Goal: Information Seeking & Learning: Learn about a topic

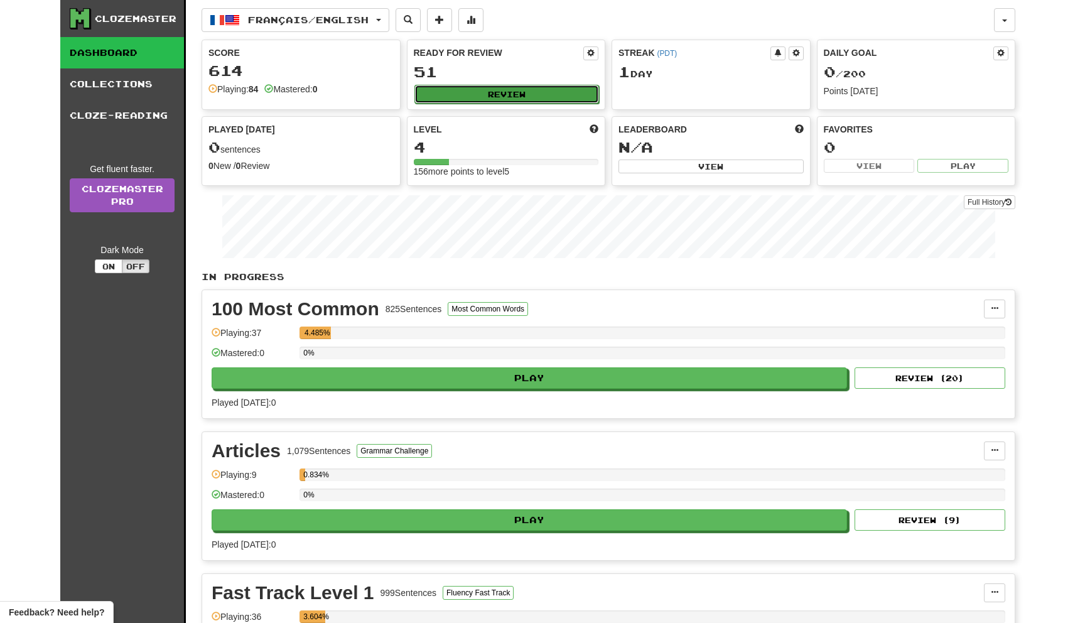
click at [511, 94] on button "Review" at bounding box center [506, 94] width 185 height 19
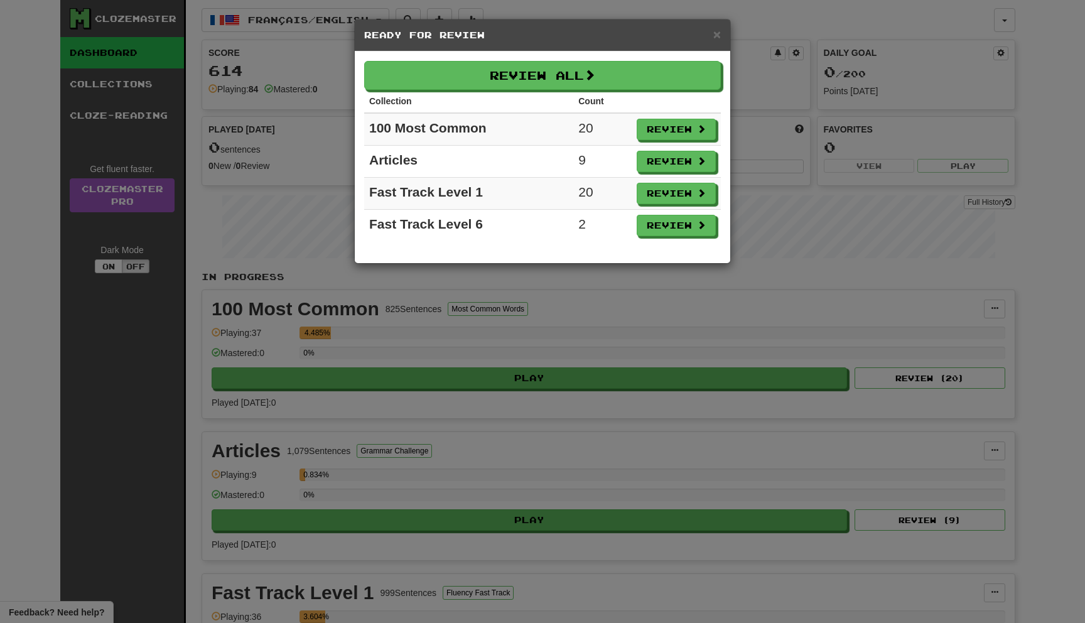
click at [409, 364] on div "× Ready for Review Review All Collection Count 100 Most Common 20 Review Articl…" at bounding box center [542, 311] width 1085 height 623
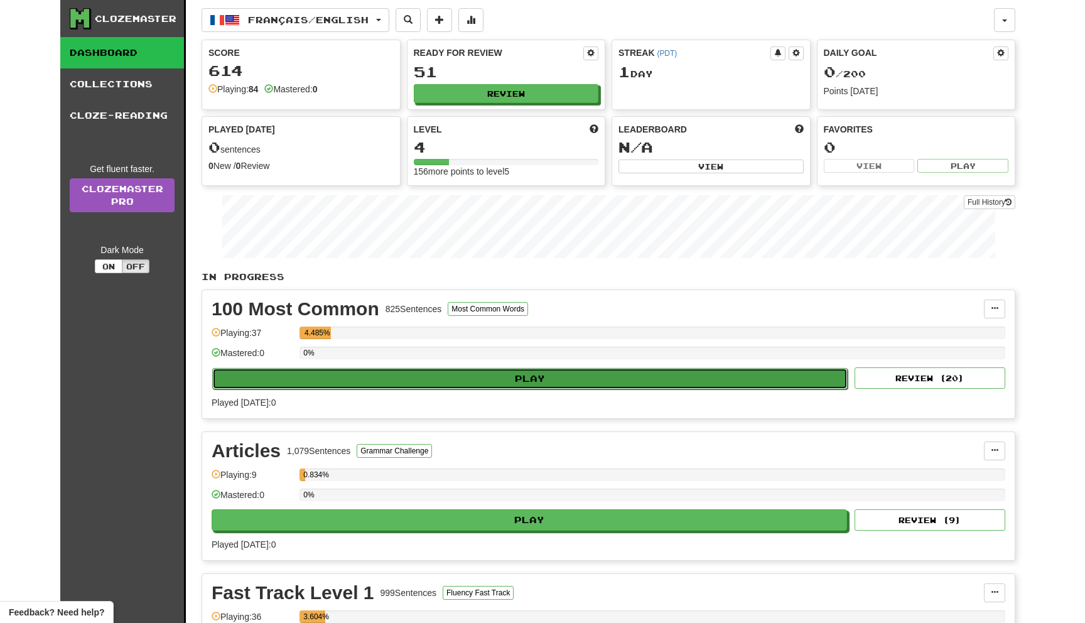
click at [404, 381] on button "Play" at bounding box center [530, 378] width 636 height 21
select select "**"
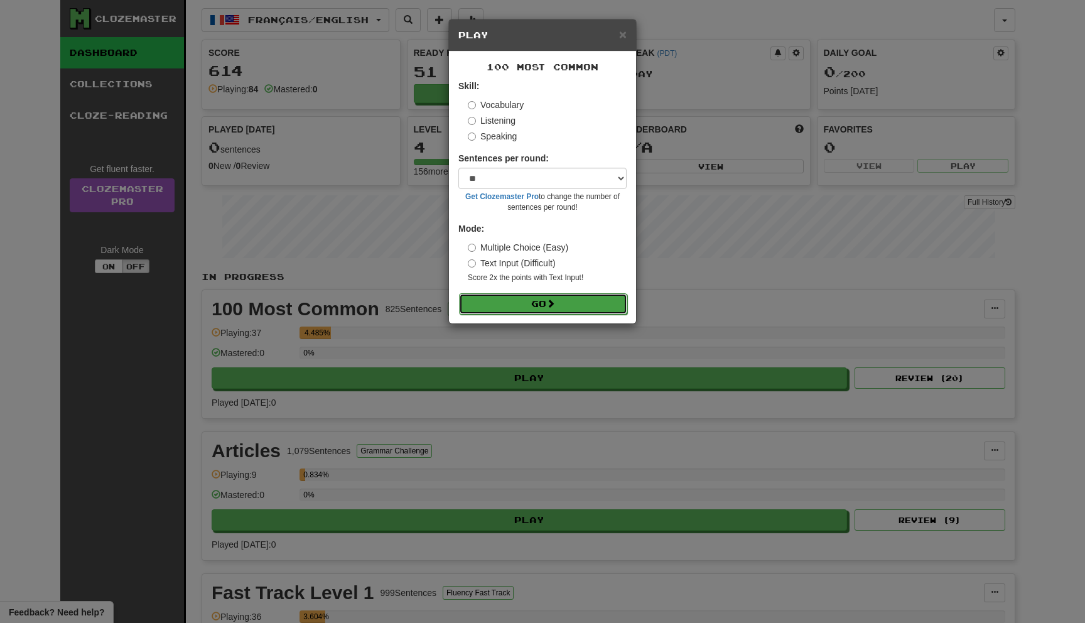
click at [473, 298] on button "Go" at bounding box center [543, 303] width 168 height 21
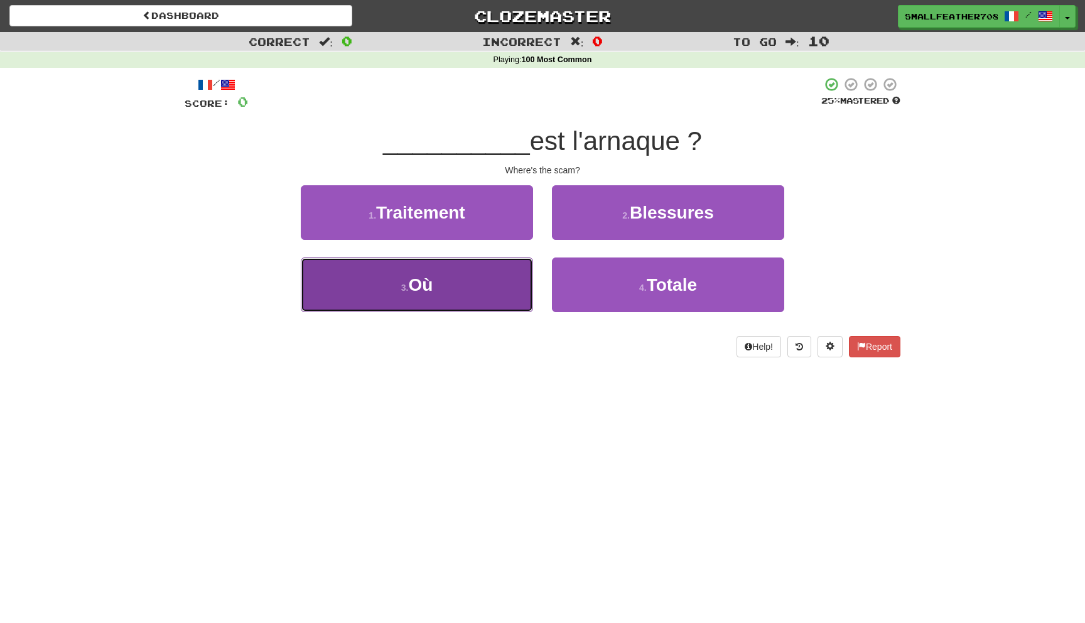
click at [474, 298] on button "3 . [GEOGRAPHIC_DATA]" at bounding box center [417, 284] width 232 height 55
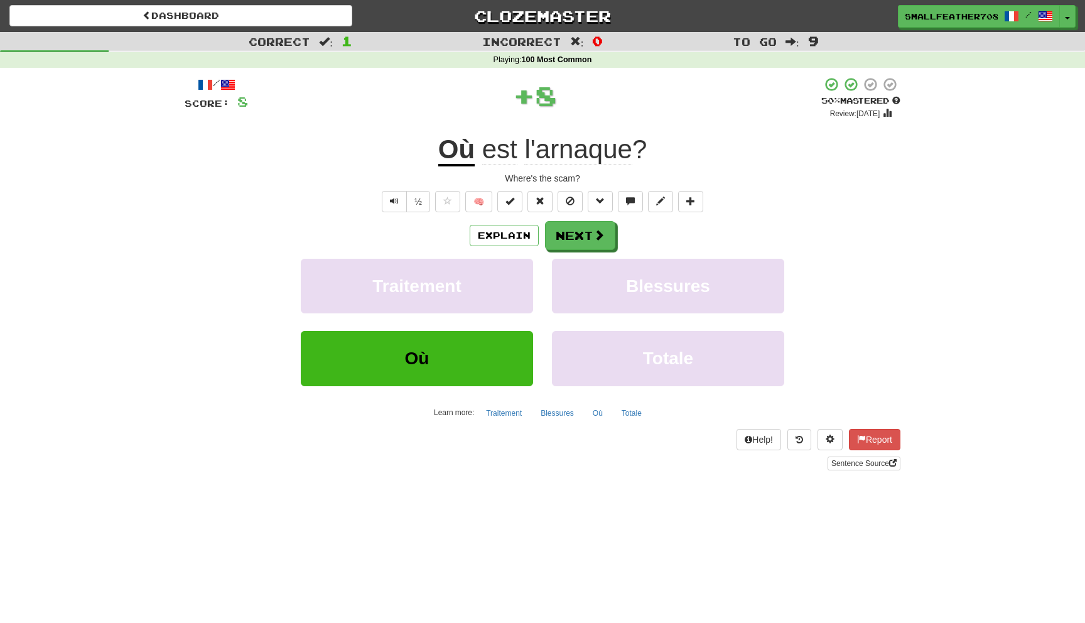
click at [519, 222] on div "Explain Next" at bounding box center [543, 235] width 716 height 29
click at [514, 234] on button "Explain" at bounding box center [504, 235] width 69 height 21
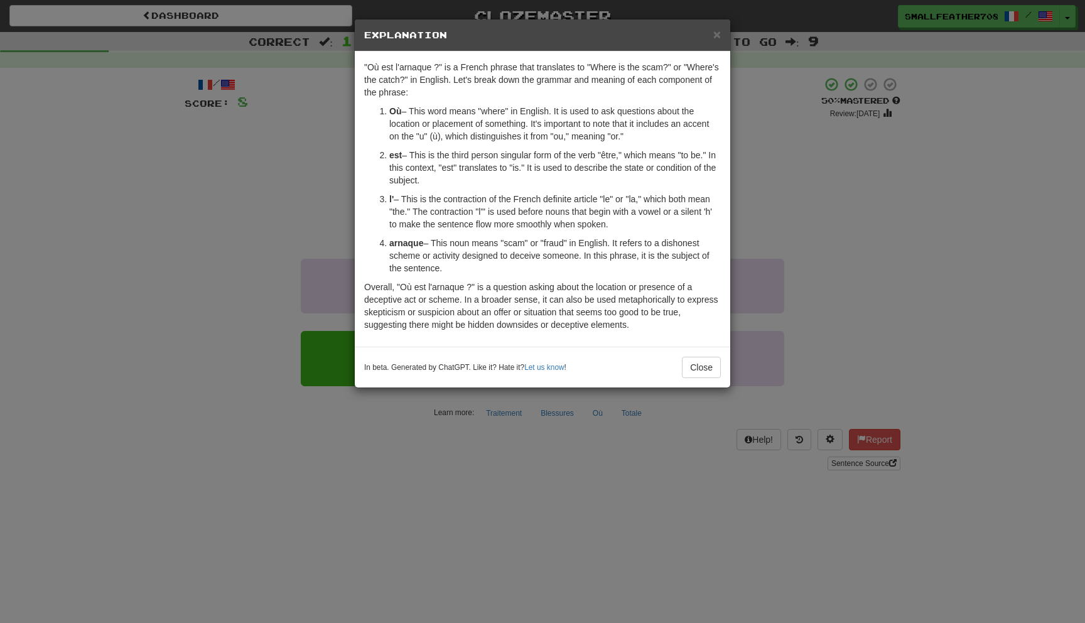
click at [711, 34] on h5 "Explanation" at bounding box center [542, 35] width 357 height 13
click at [714, 34] on span "×" at bounding box center [717, 34] width 8 height 14
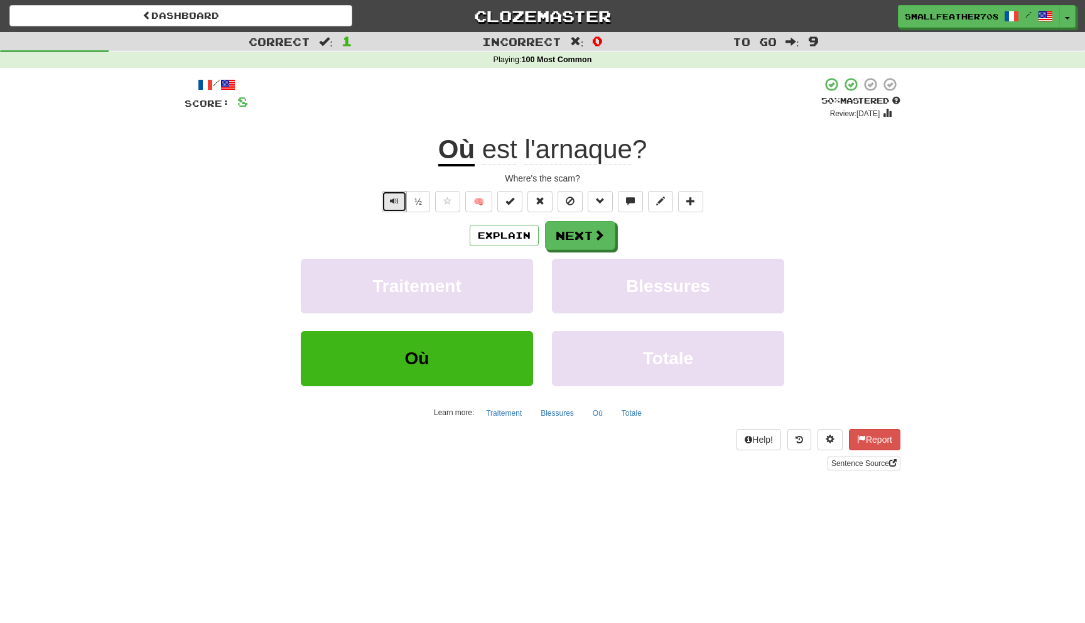
click at [396, 200] on span "Text-to-speech controls" at bounding box center [394, 201] width 9 height 9
click at [486, 242] on button "Explain" at bounding box center [504, 235] width 69 height 21
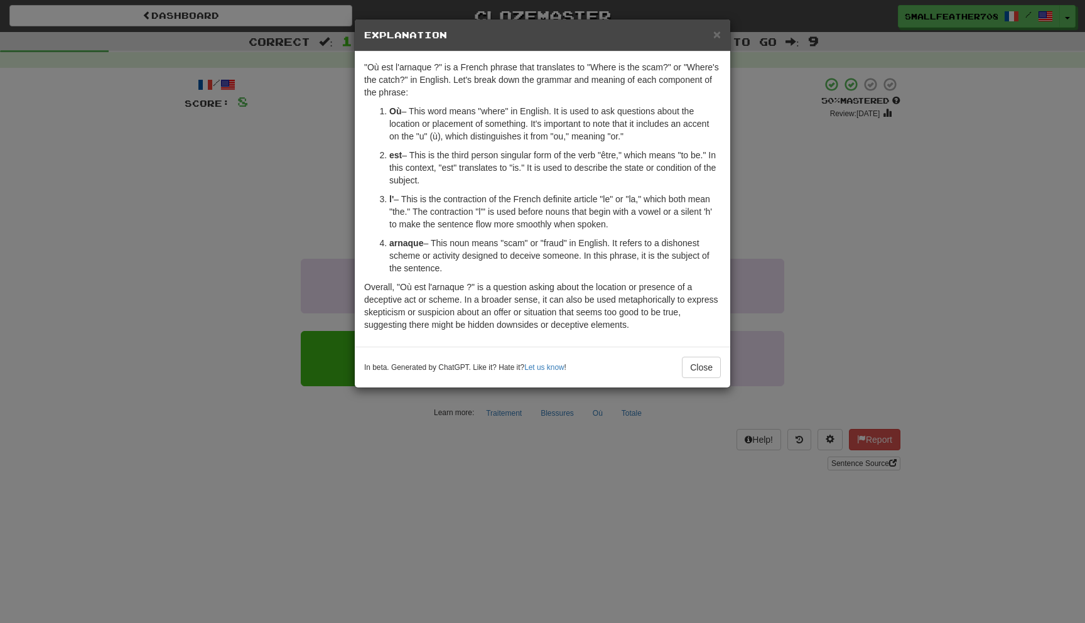
click at [725, 33] on div "× Explanation" at bounding box center [543, 35] width 376 height 32
click at [723, 33] on div "× Explanation" at bounding box center [543, 35] width 376 height 32
click at [721, 33] on div "× Explanation" at bounding box center [543, 35] width 376 height 32
click at [720, 33] on span "×" at bounding box center [717, 34] width 8 height 14
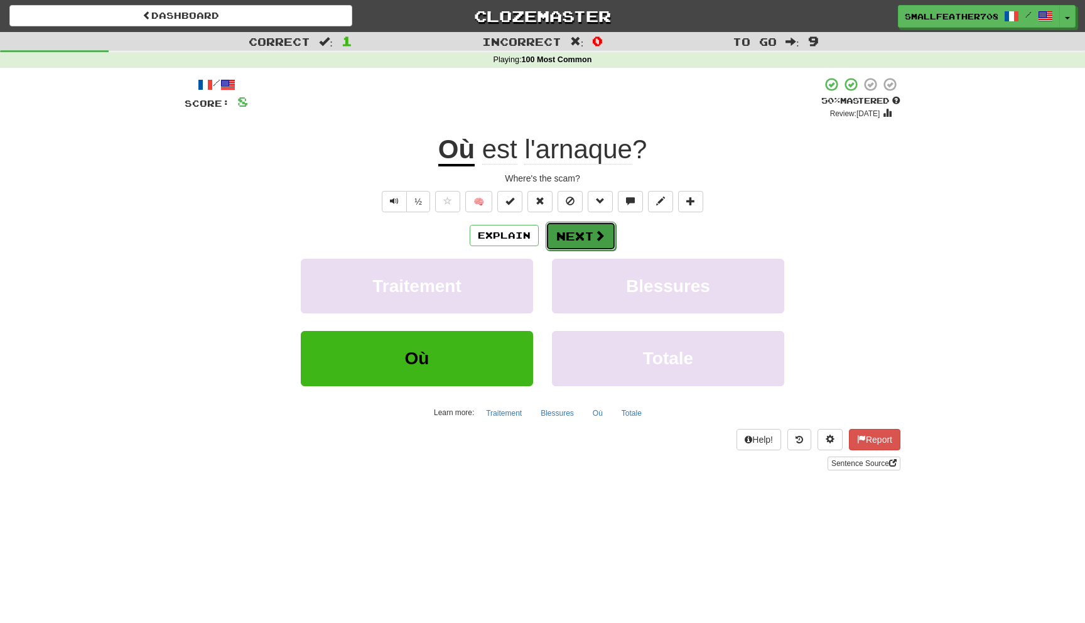
click at [572, 244] on button "Next" at bounding box center [581, 236] width 70 height 29
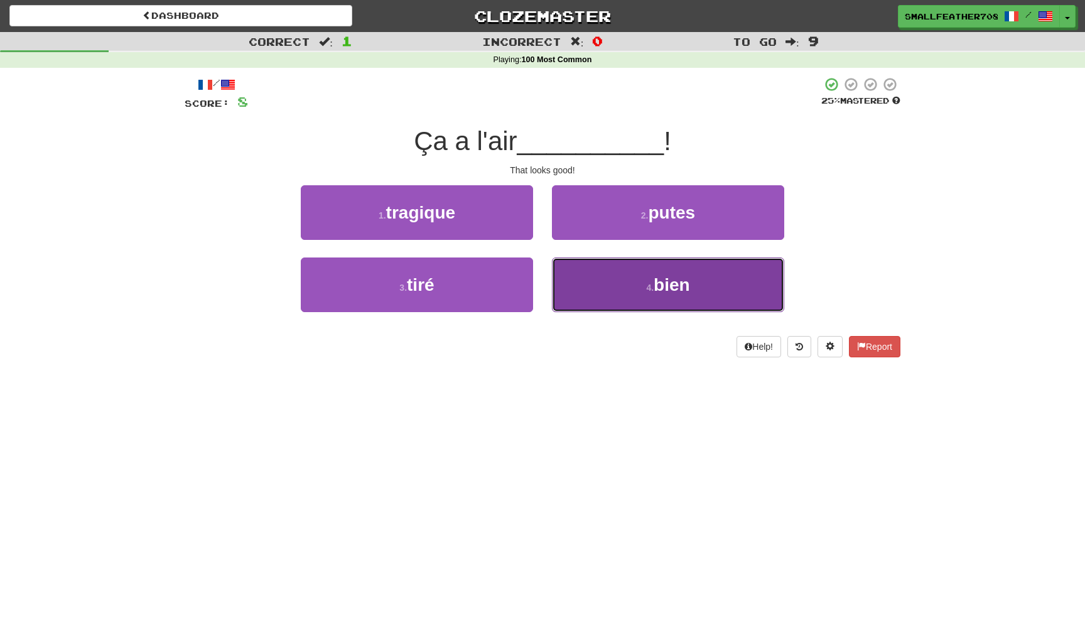
click at [557, 277] on button "4 . bien" at bounding box center [668, 284] width 232 height 55
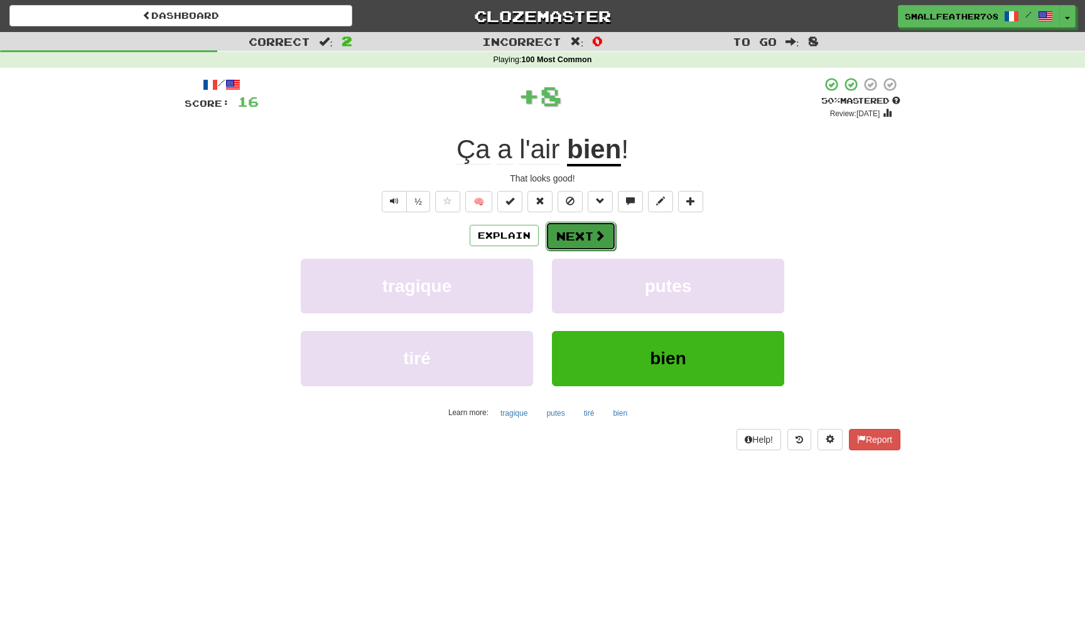
click at [551, 233] on button "Next" at bounding box center [581, 236] width 70 height 29
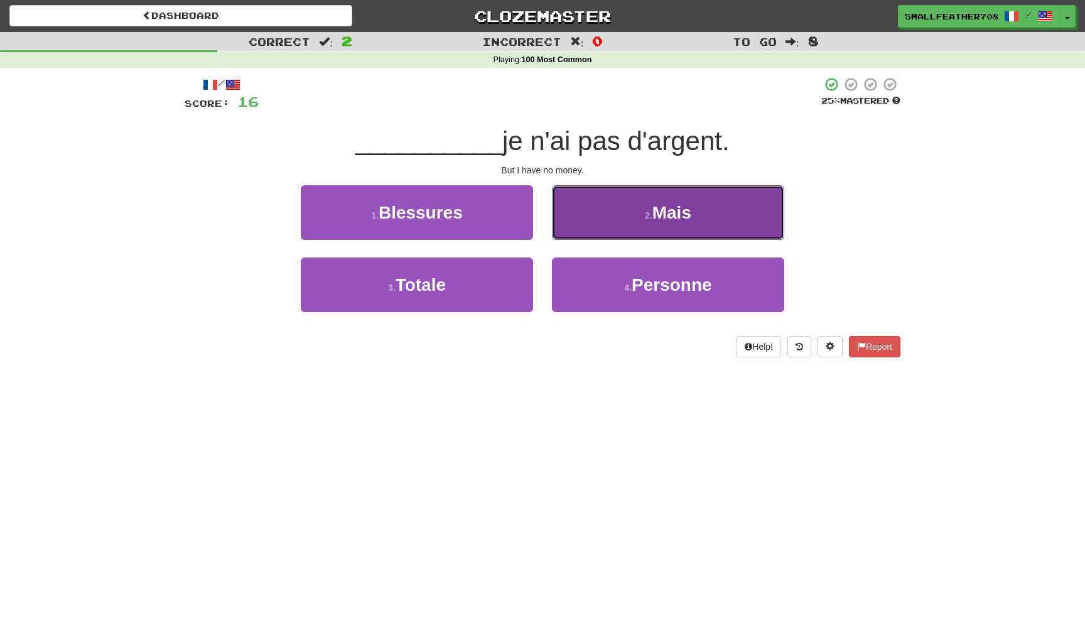
click at [578, 220] on button "2 . Mais" at bounding box center [668, 212] width 232 height 55
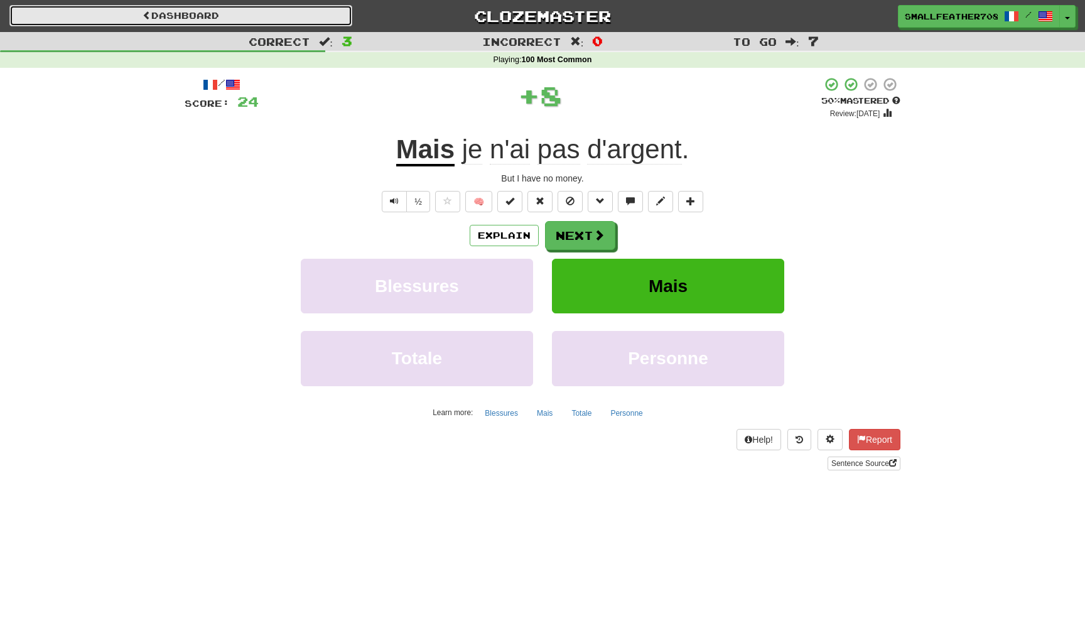
click at [250, 19] on link "Dashboard" at bounding box center [180, 15] width 343 height 21
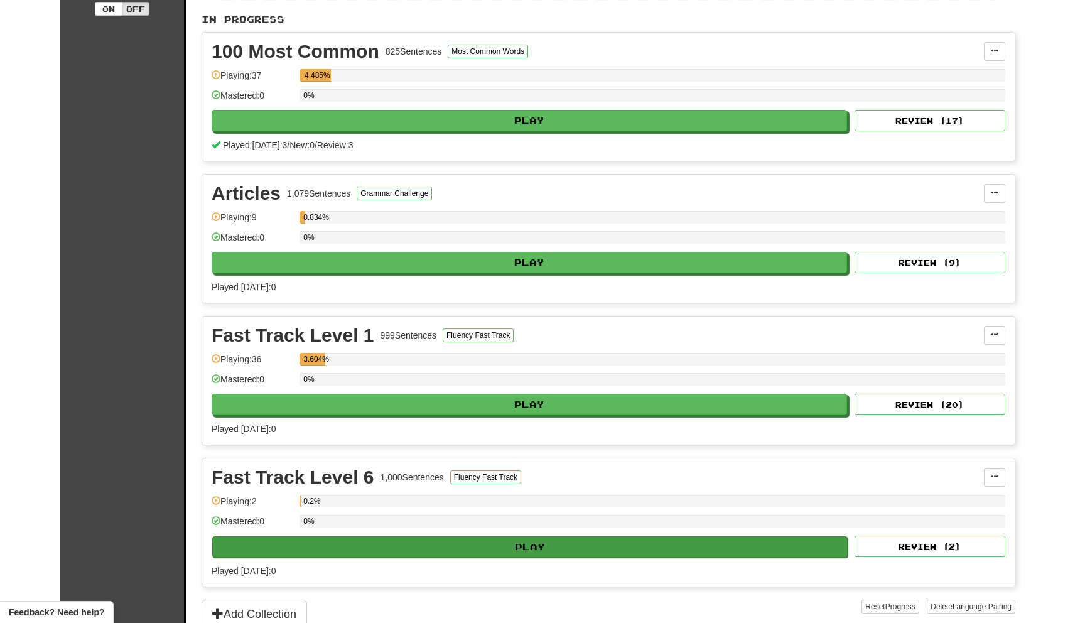
scroll to position [248, 0]
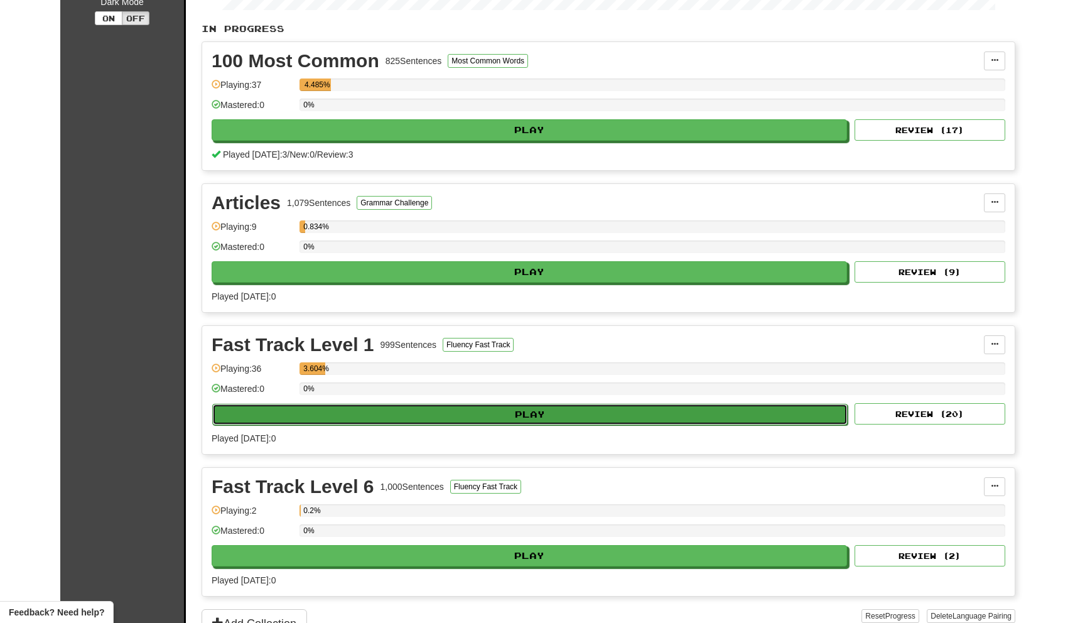
click at [338, 421] on button "Play" at bounding box center [530, 414] width 636 height 21
select select "**"
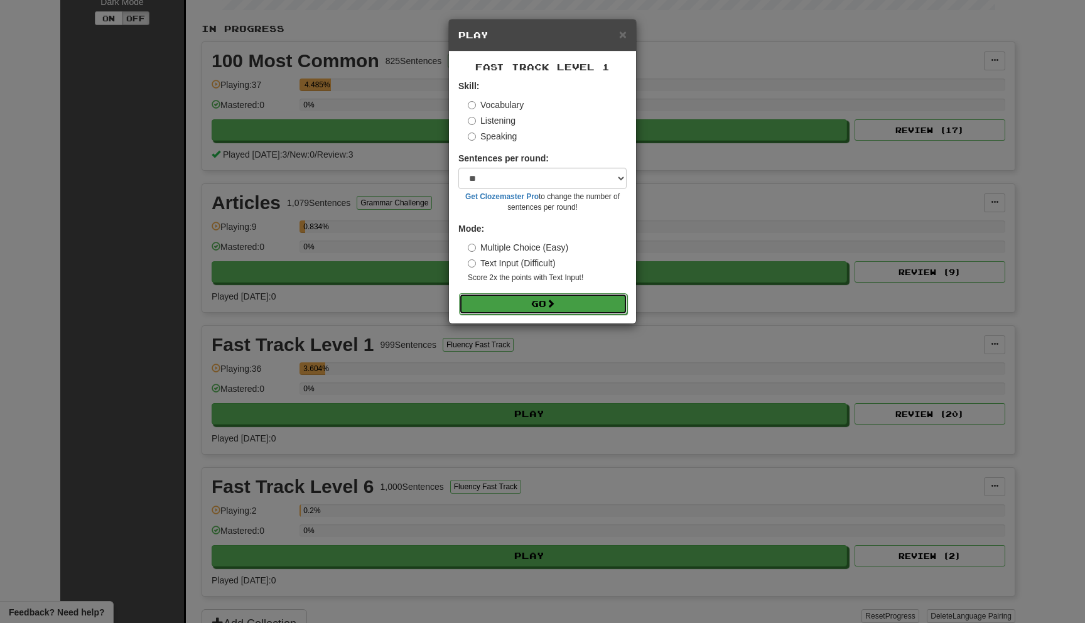
click at [479, 308] on button "Go" at bounding box center [543, 303] width 168 height 21
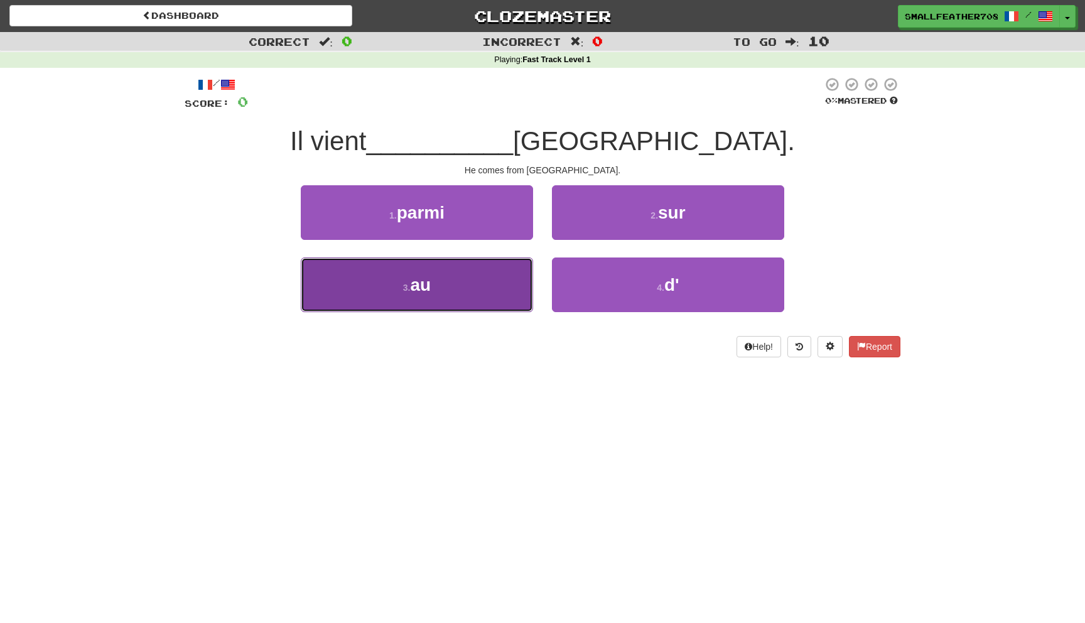
click at [506, 269] on button "3 . au" at bounding box center [417, 284] width 232 height 55
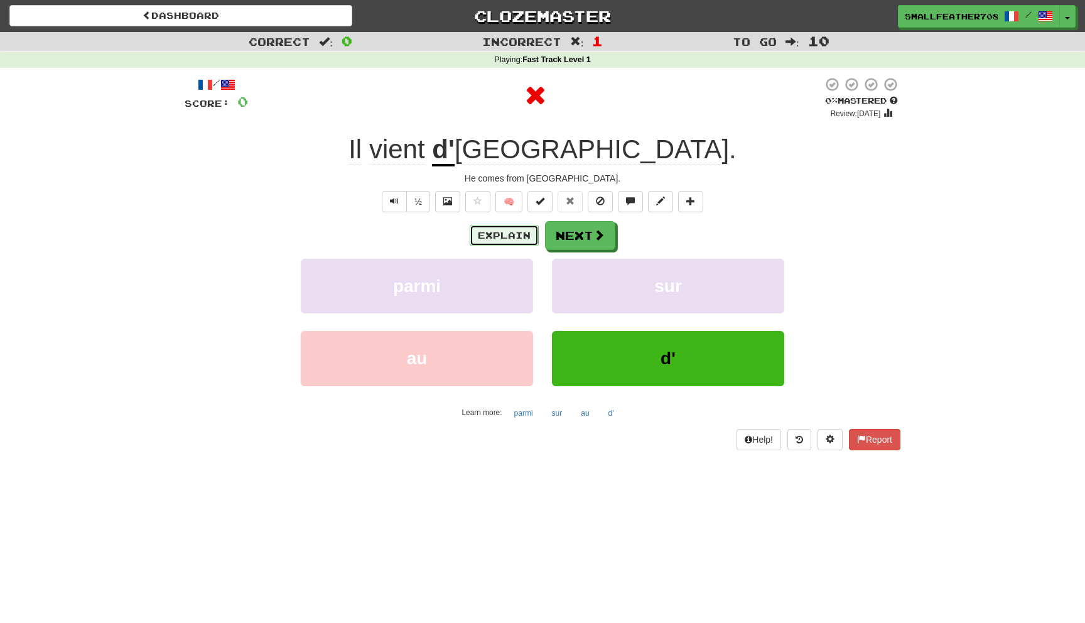
click at [523, 239] on button "Explain" at bounding box center [504, 235] width 69 height 21
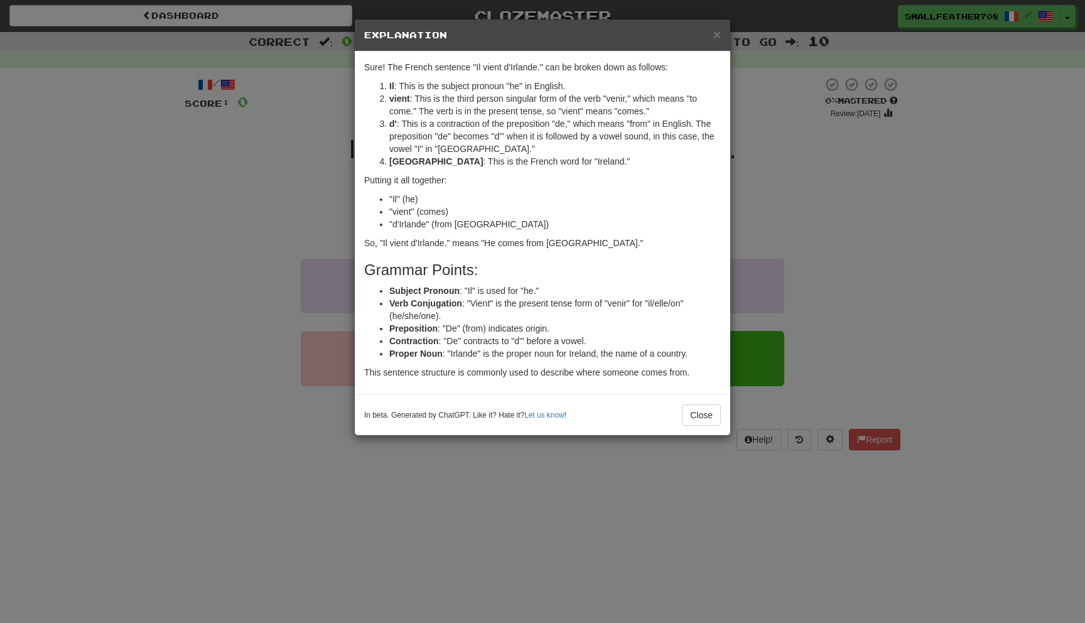
click at [722, 35] on div "× Explanation" at bounding box center [543, 35] width 376 height 32
click at [718, 35] on span "×" at bounding box center [717, 34] width 8 height 14
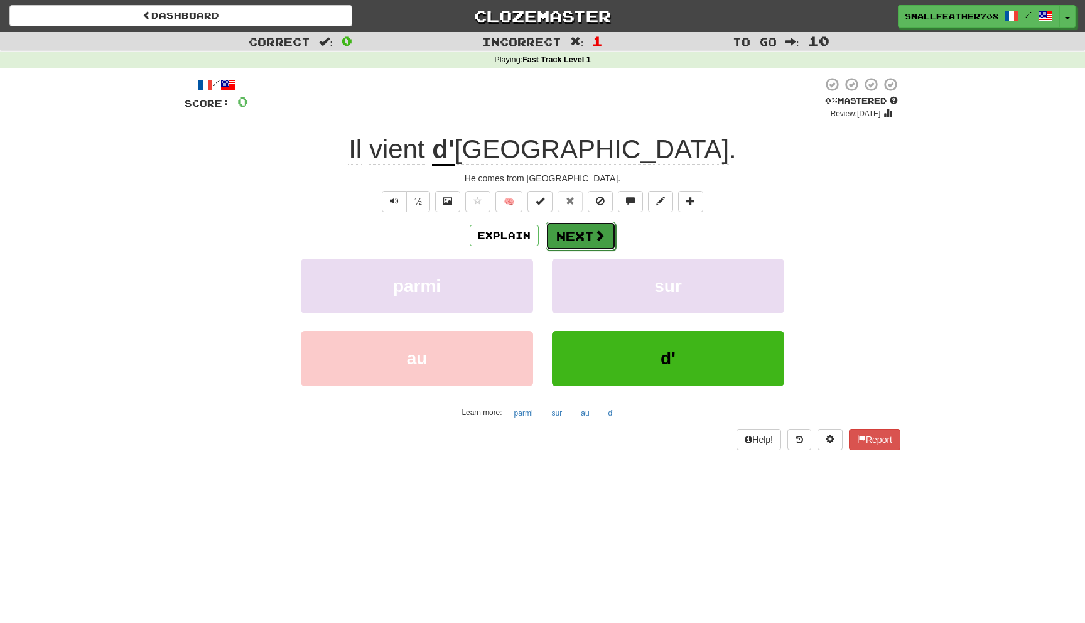
click at [546, 240] on button "Next" at bounding box center [581, 236] width 70 height 29
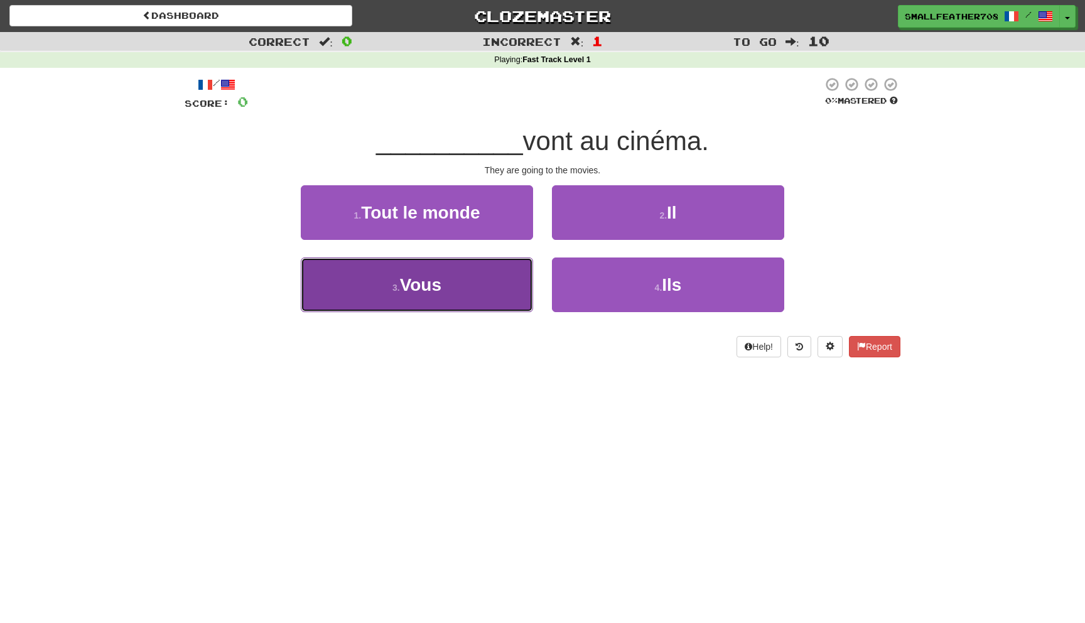
click at [458, 286] on button "3 . Vous" at bounding box center [417, 284] width 232 height 55
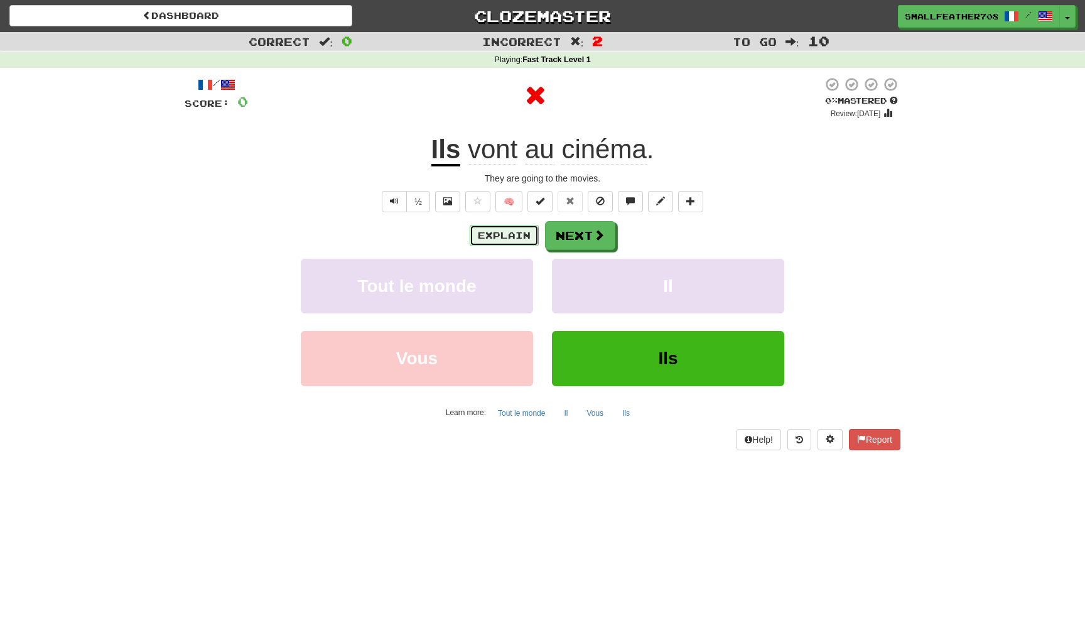
click at [490, 239] on button "Explain" at bounding box center [504, 235] width 69 height 21
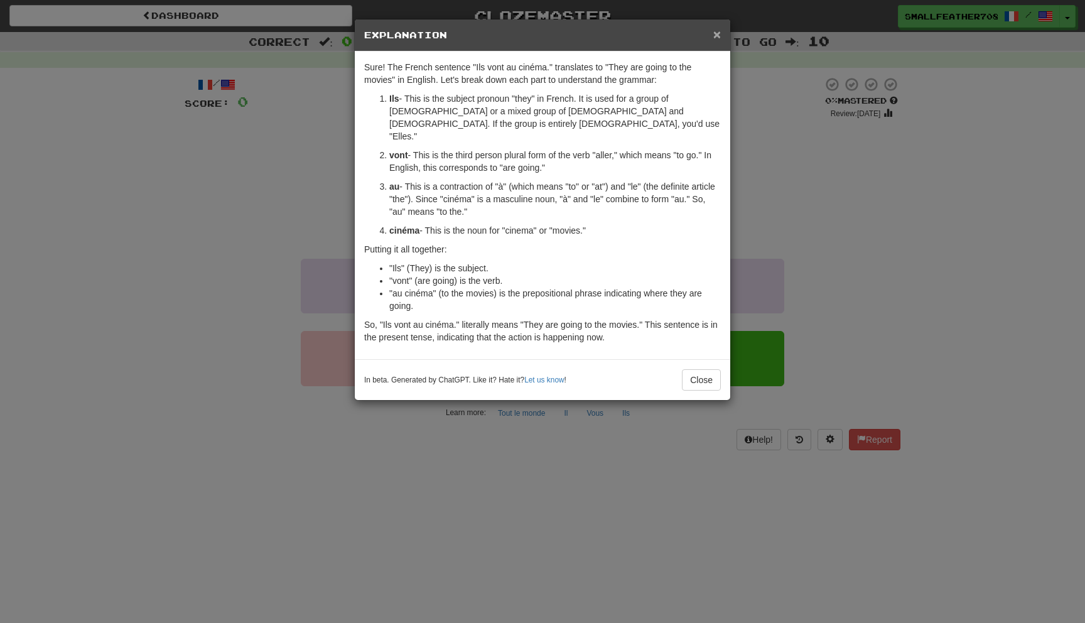
click at [714, 37] on span "×" at bounding box center [717, 34] width 8 height 14
